Goal: Transaction & Acquisition: Purchase product/service

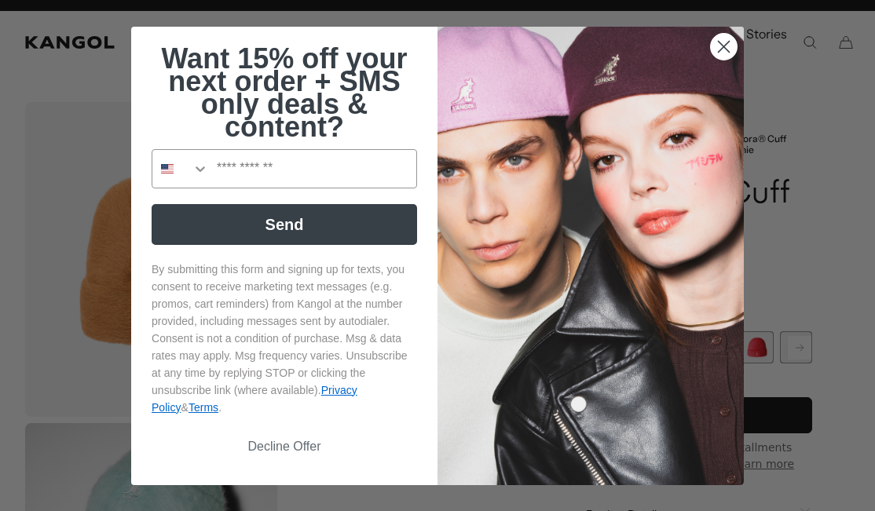
click at [729, 44] on circle "Close dialog" at bounding box center [724, 46] width 26 height 26
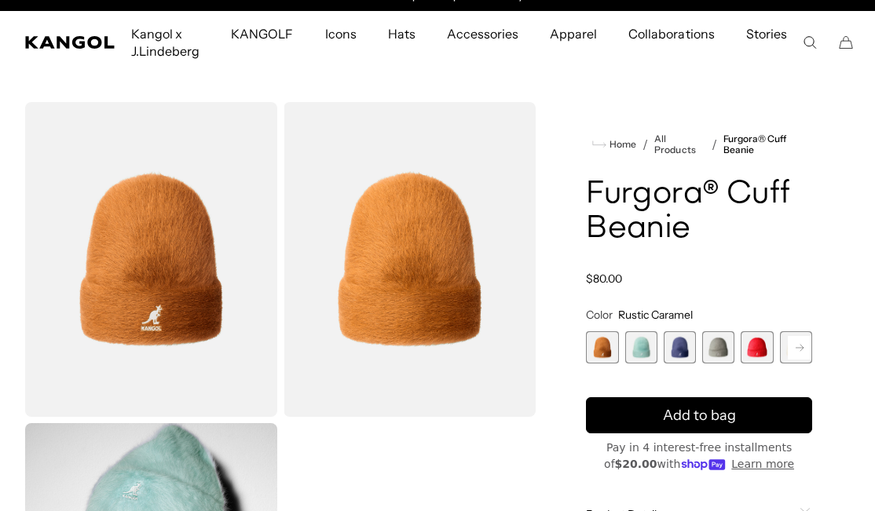
scroll to position [181, 0]
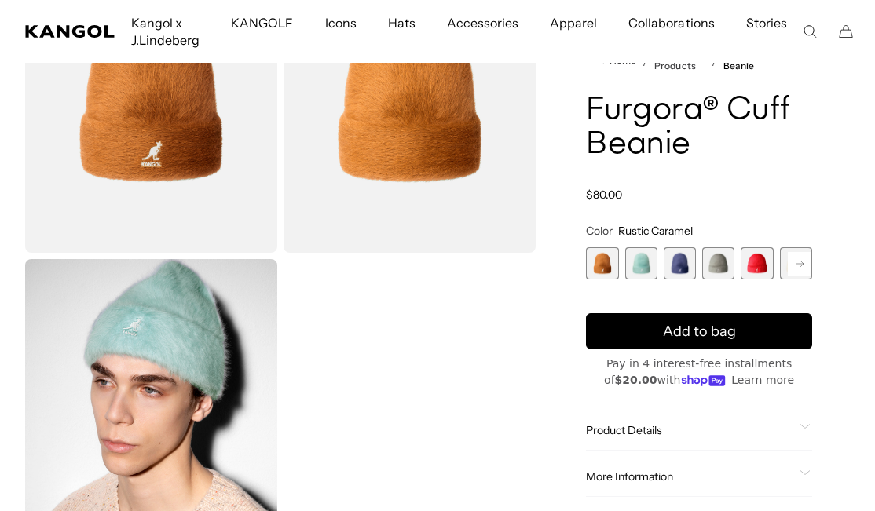
click at [633, 263] on span "2 of 7" at bounding box center [641, 263] width 32 height 32
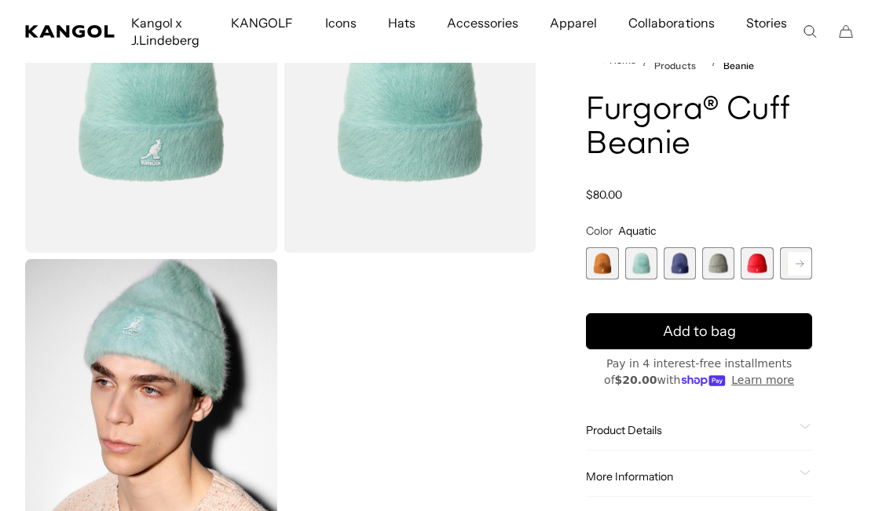
click at [691, 267] on span "3 of 7" at bounding box center [680, 263] width 32 height 32
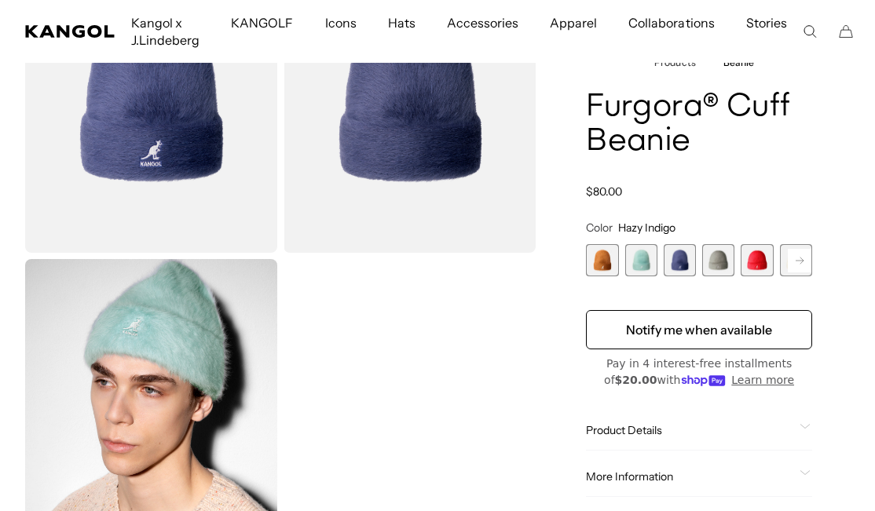
click at [734, 269] on span "4 of 7" at bounding box center [718, 260] width 32 height 32
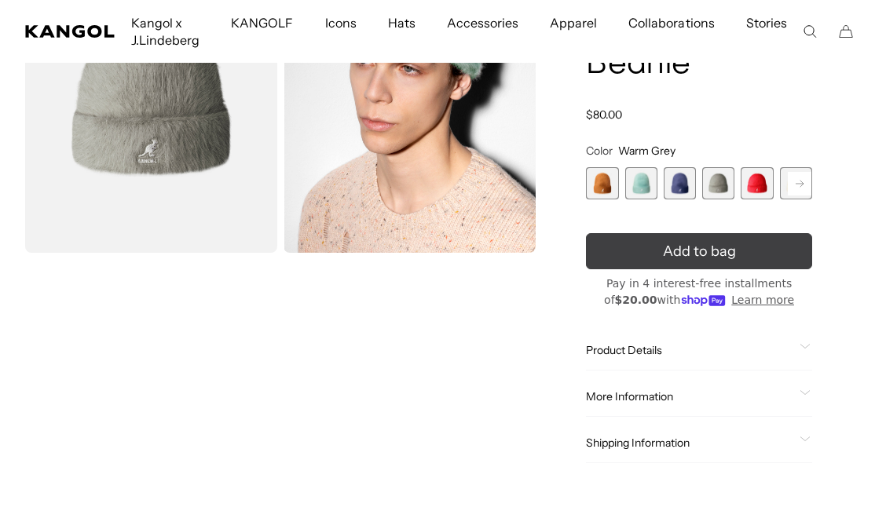
click at [690, 269] on button "Add to bag" at bounding box center [699, 251] width 226 height 36
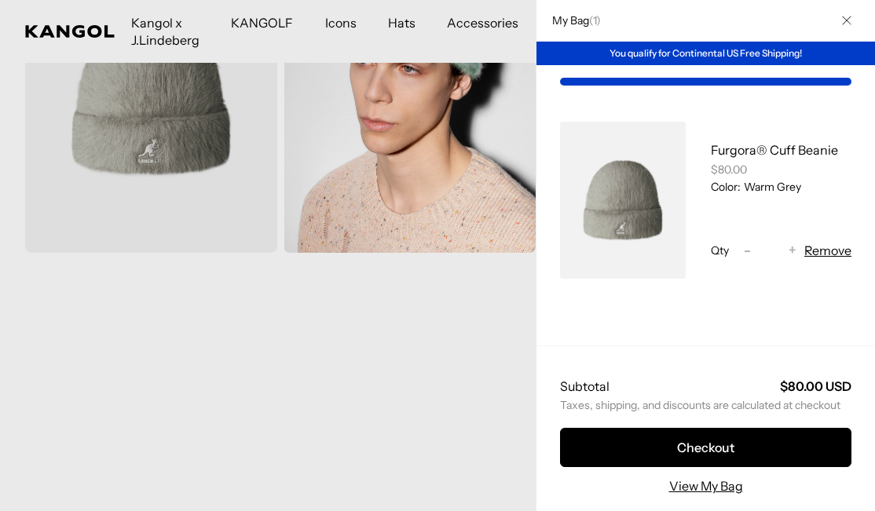
click at [853, 24] on button "Close" at bounding box center [846, 20] width 41 height 41
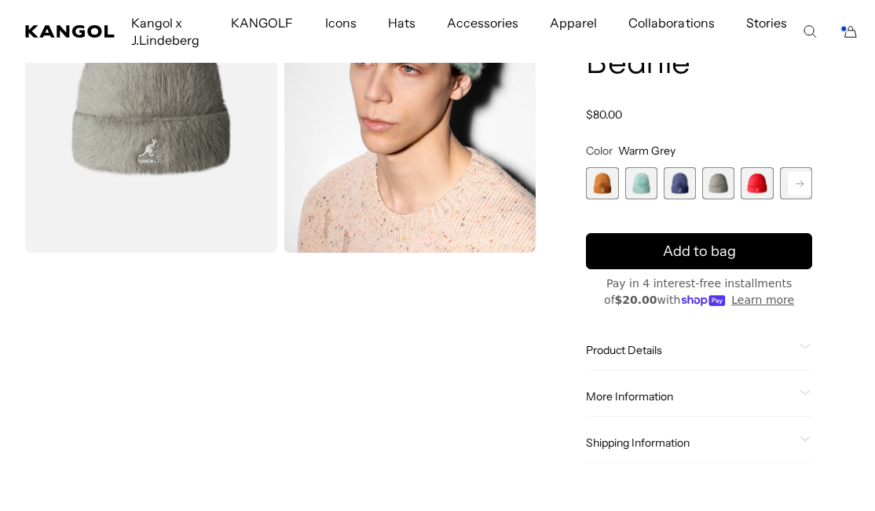
click at [669, 187] on span "3 of 7" at bounding box center [680, 183] width 32 height 32
select select "**********"
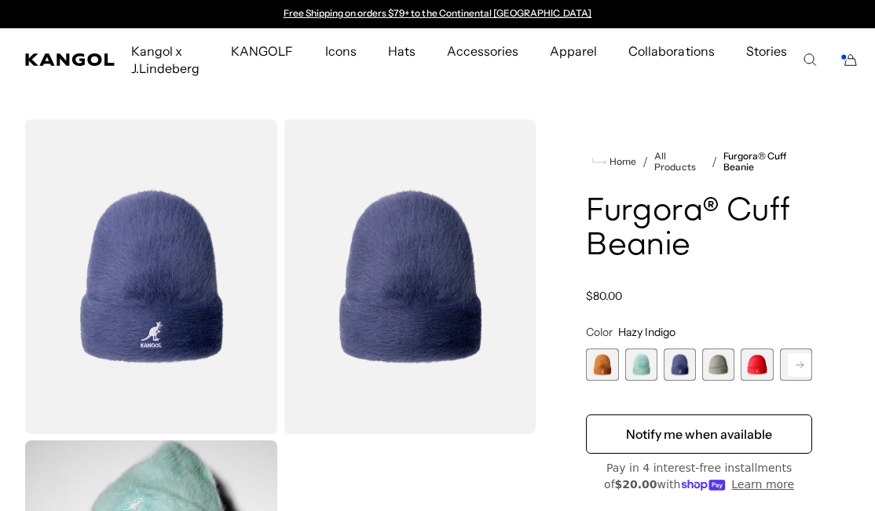
scroll to position [21, 0]
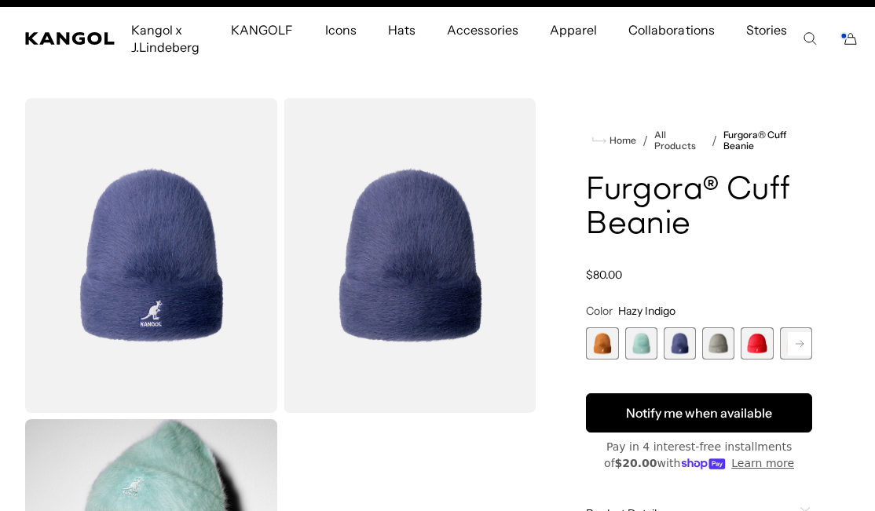
click at [592, 412] on button "Notify me when available" at bounding box center [699, 413] width 226 height 39
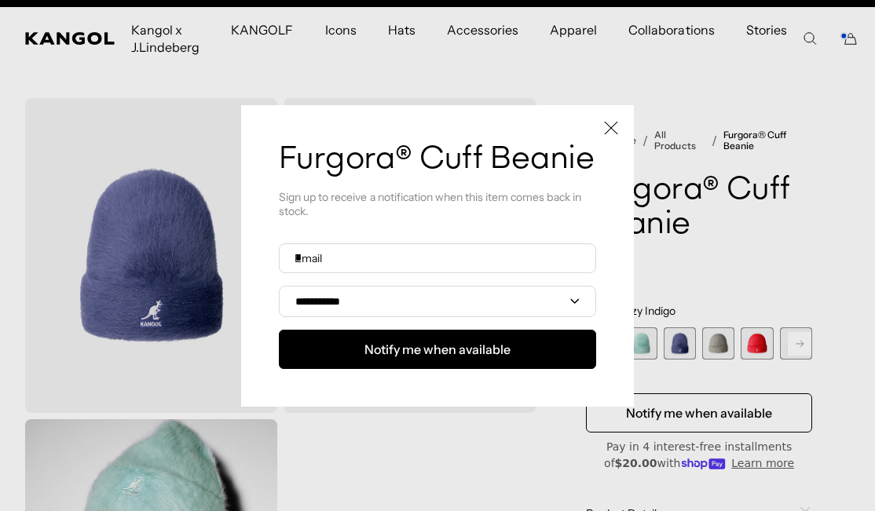
scroll to position [0, 324]
click at [607, 126] on icon "Close" at bounding box center [611, 128] width 14 height 14
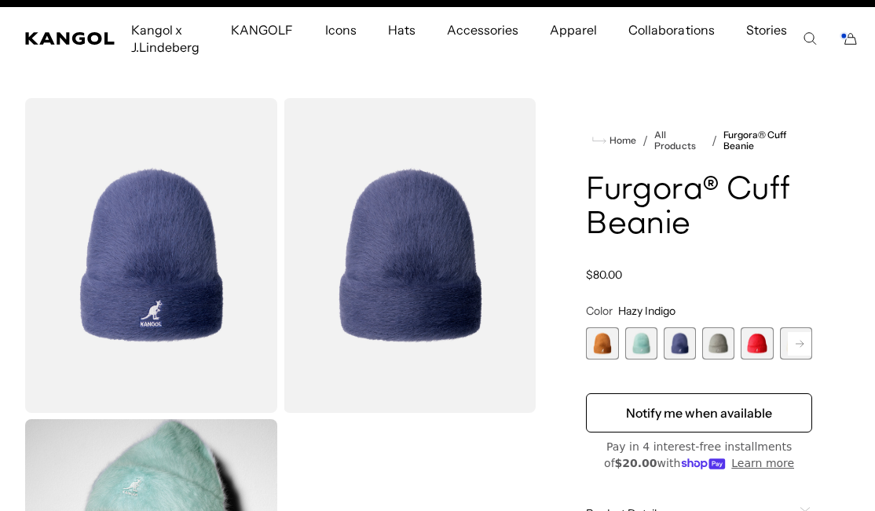
click at [791, 338] on rect at bounding box center [800, 344] width 24 height 24
click at [764, 345] on span "6 of 7" at bounding box center [757, 344] width 32 height 32
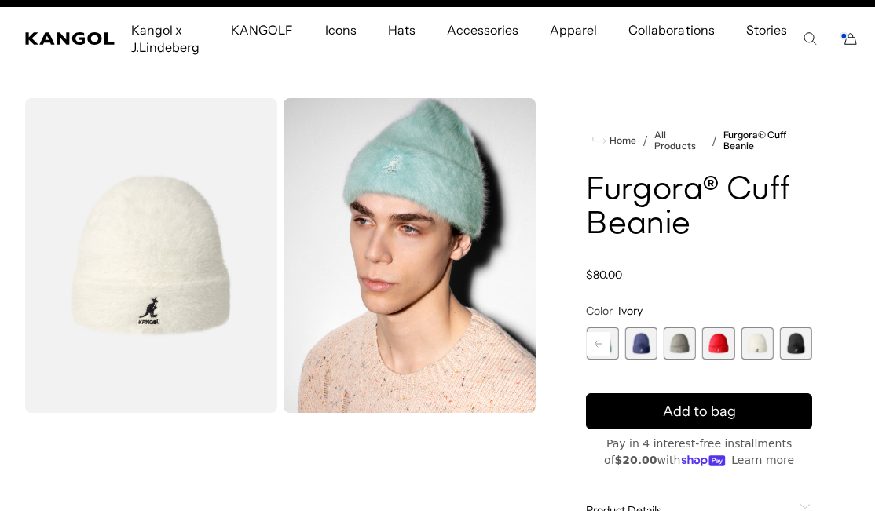
click at [786, 348] on span "7 of 7" at bounding box center [796, 344] width 32 height 32
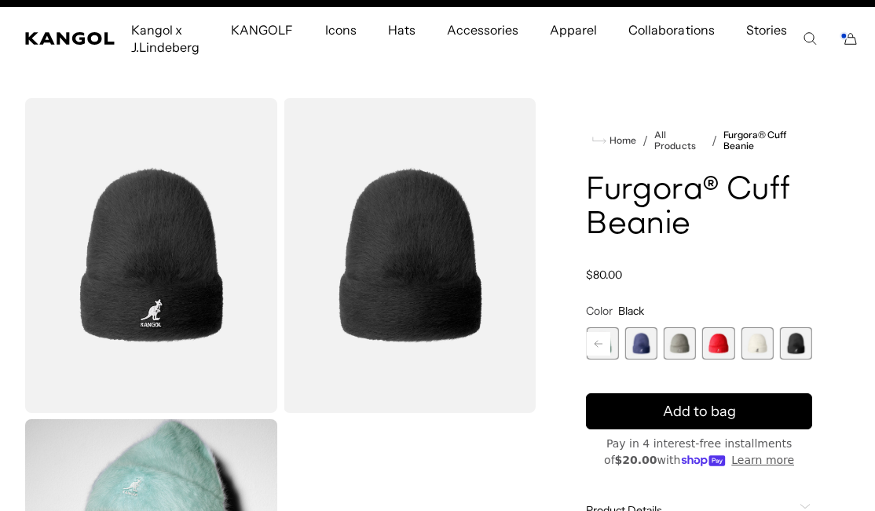
click at [734, 347] on span "5 of 7" at bounding box center [718, 344] width 32 height 32
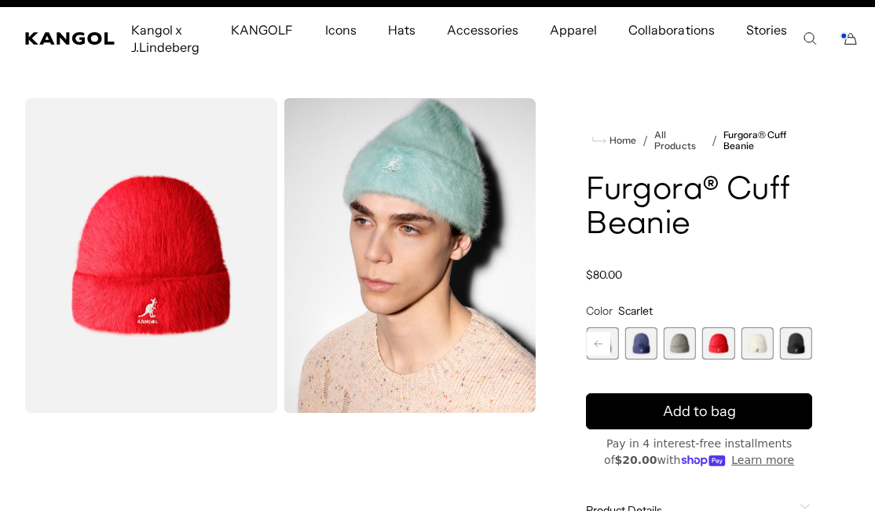
click at [720, 346] on span "5 of 7" at bounding box center [718, 344] width 32 height 32
click at [683, 345] on span "4 of 7" at bounding box center [680, 344] width 32 height 32
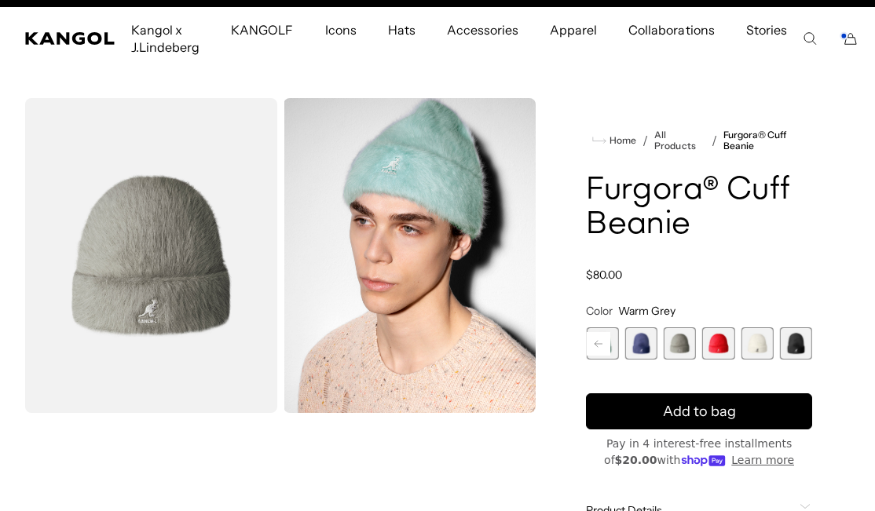
click at [651, 345] on span "3 of 7" at bounding box center [641, 344] width 32 height 32
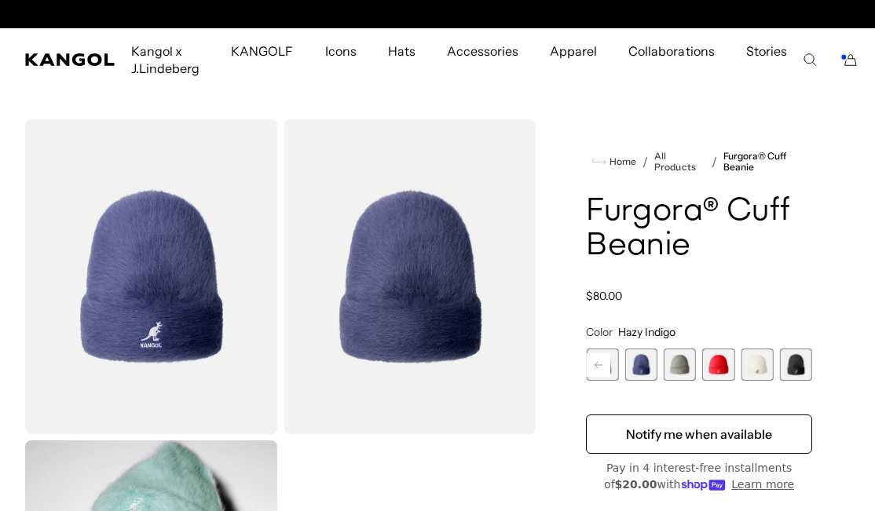
scroll to position [0, 324]
